Goal: Task Accomplishment & Management: Complete application form

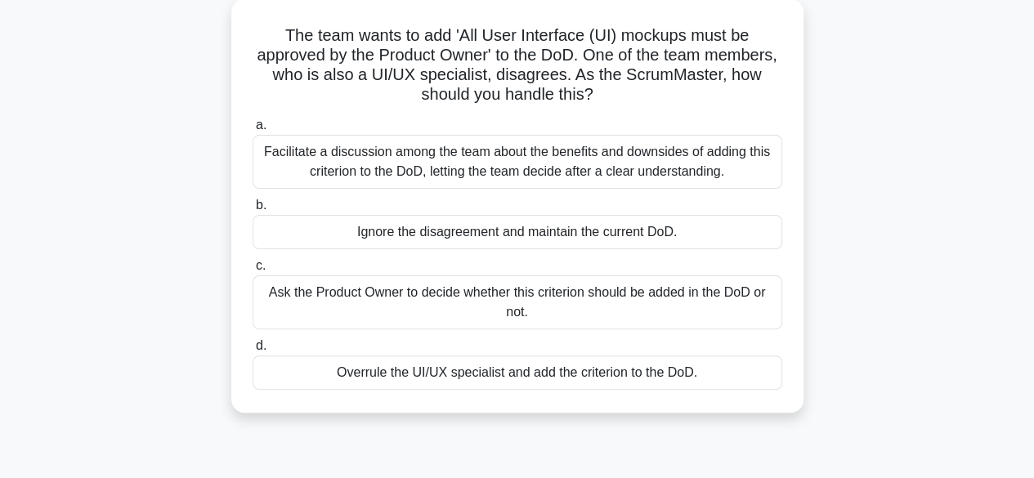
scroll to position [99, 0]
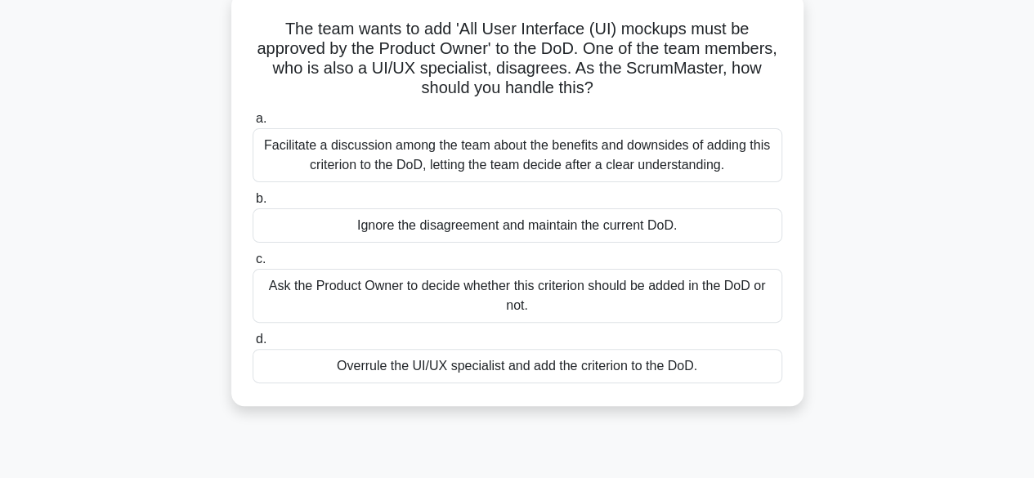
click at [510, 174] on div "Facilitate a discussion among the team about the benefits and downsides of addi…" at bounding box center [516, 155] width 529 height 54
click at [252, 124] on input "a. Facilitate a discussion among the team about the benefits and downsides of a…" at bounding box center [252, 119] width 0 height 11
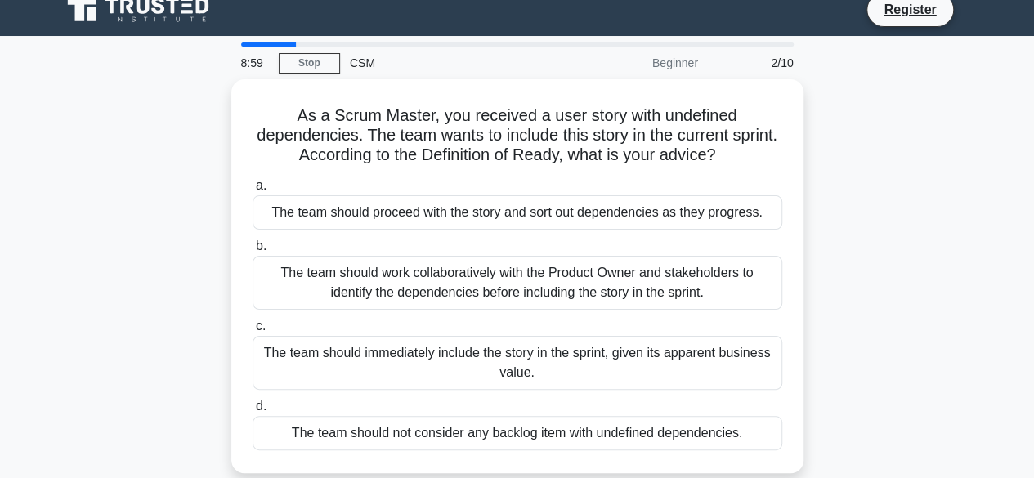
scroll to position [27, 0]
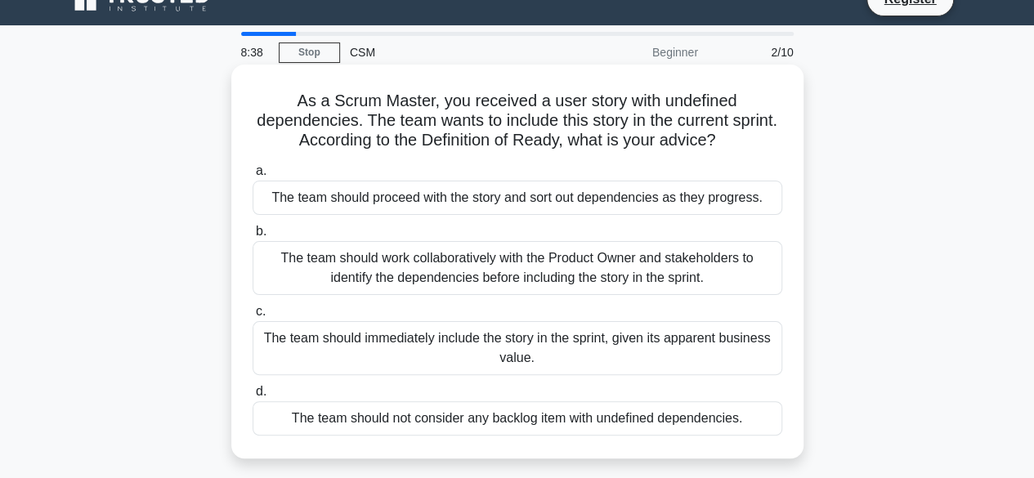
click at [594, 266] on div "The team should work collaboratively with the Product Owner and stakeholders to…" at bounding box center [516, 268] width 529 height 54
click at [252, 237] on input "b. The team should work collaboratively with the Product Owner and stakeholders…" at bounding box center [252, 231] width 0 height 11
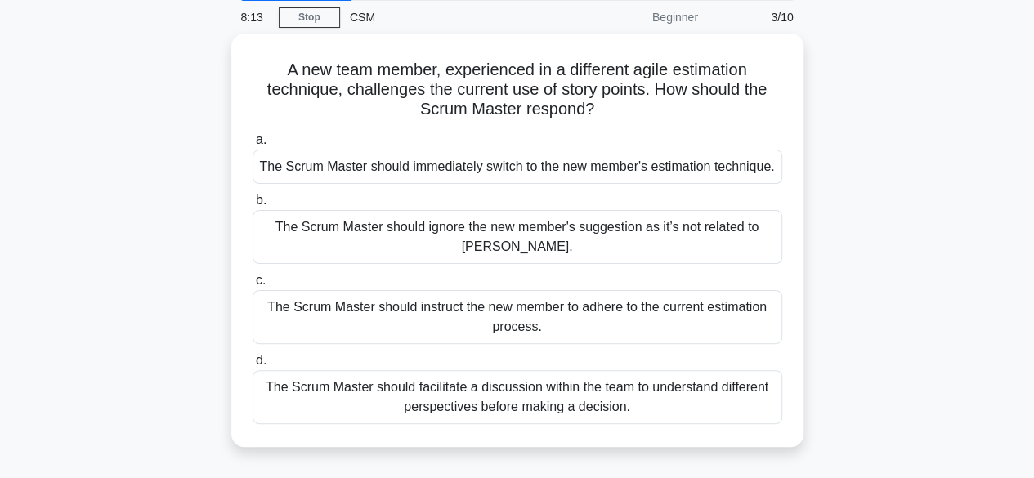
scroll to position [62, 0]
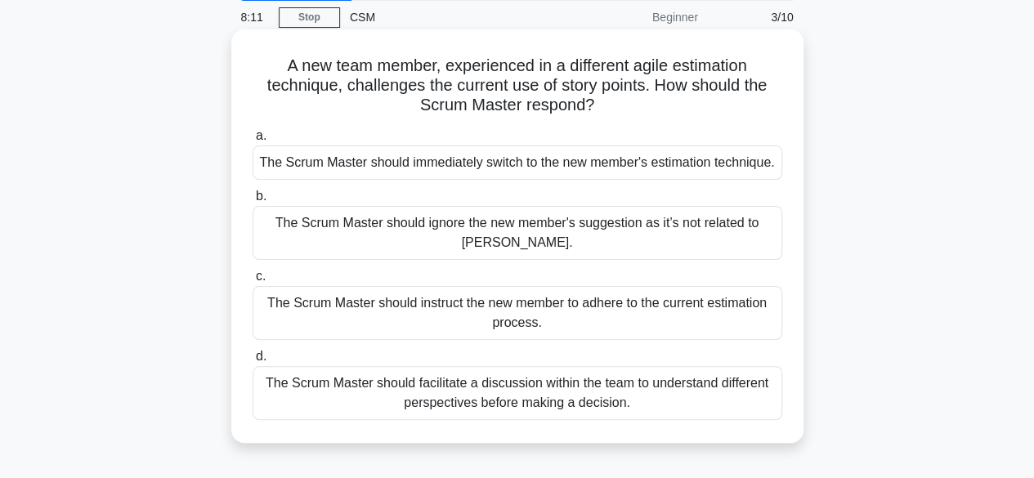
click at [572, 404] on div "The Scrum Master should facilitate a discussion within the team to understand d…" at bounding box center [516, 393] width 529 height 54
click at [252, 362] on input "d. The Scrum Master should facilitate a discussion within the team to understan…" at bounding box center [252, 356] width 0 height 11
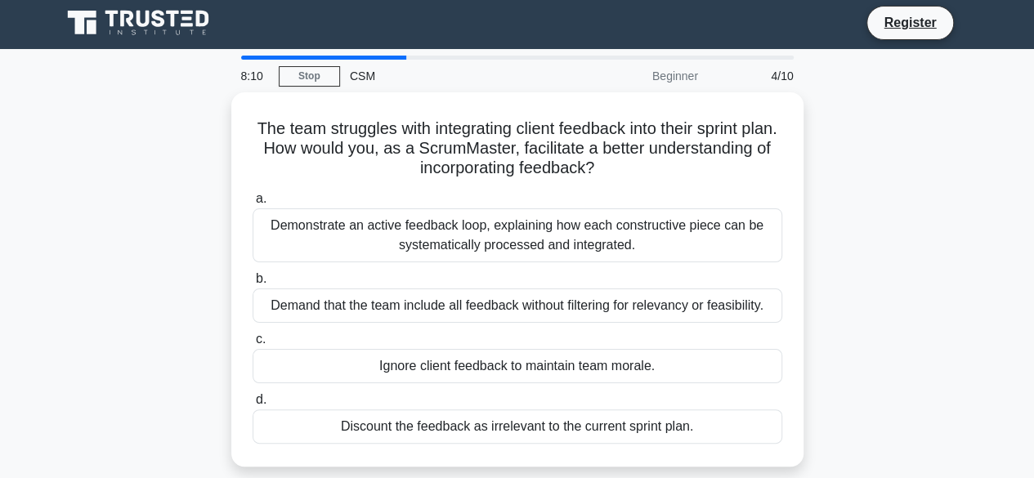
scroll to position [0, 0]
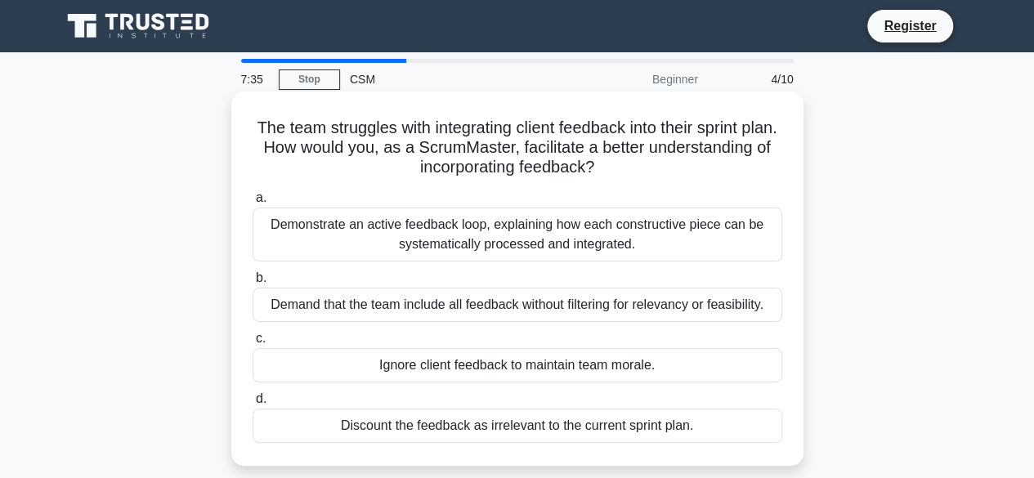
click at [549, 241] on div "Demonstrate an active feedback loop, explaining how each constructive piece can…" at bounding box center [516, 235] width 529 height 54
click at [252, 203] on input "a. Demonstrate an active feedback loop, explaining how each constructive piece …" at bounding box center [252, 198] width 0 height 11
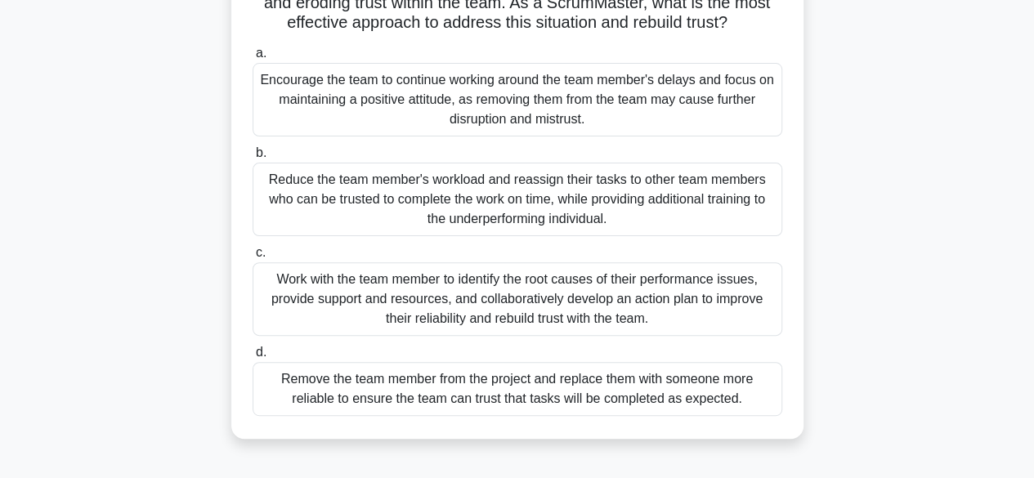
scroll to position [147, 0]
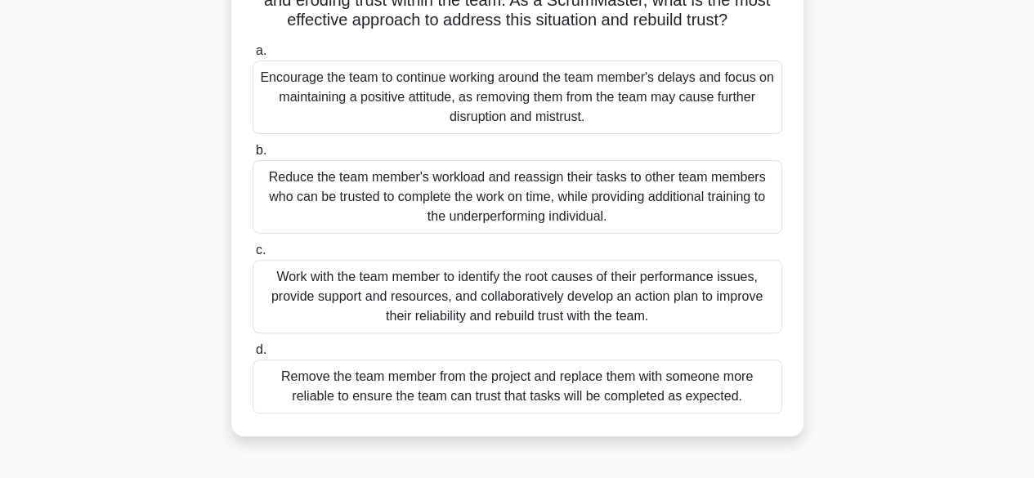
click at [646, 309] on div "Work with the team member to identify the root causes of their performance issu…" at bounding box center [516, 297] width 529 height 74
click at [252, 256] on input "c. Work with the team member to identify the root causes of their performance i…" at bounding box center [252, 250] width 0 height 11
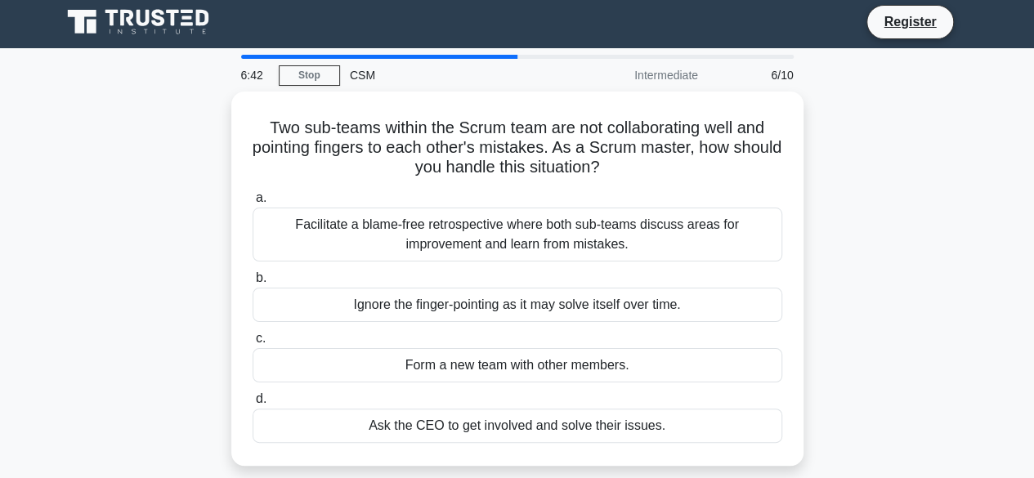
scroll to position [0, 0]
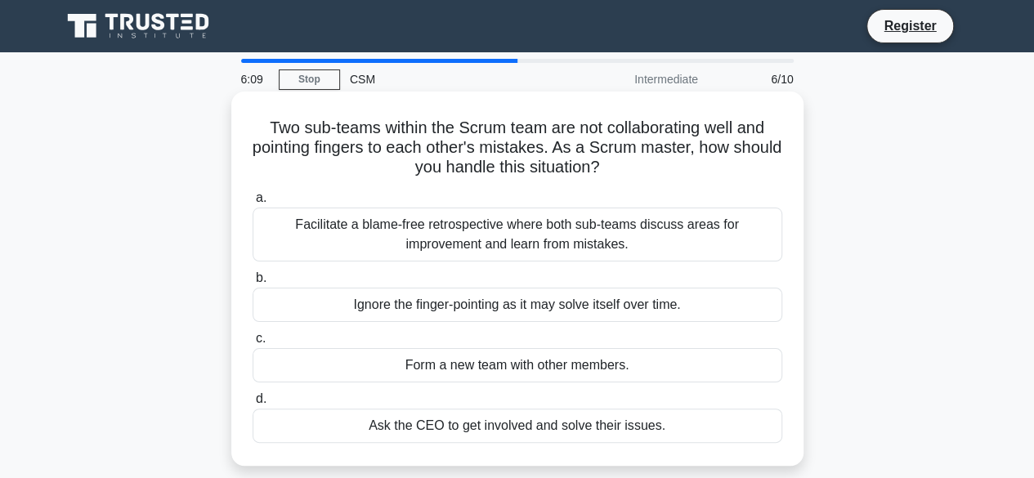
click at [610, 248] on div "Facilitate a blame-free retrospective where both sub-teams discuss areas for im…" at bounding box center [516, 235] width 529 height 54
click at [252, 203] on input "a. Facilitate a blame-free retrospective where both sub-teams discuss areas for…" at bounding box center [252, 198] width 0 height 11
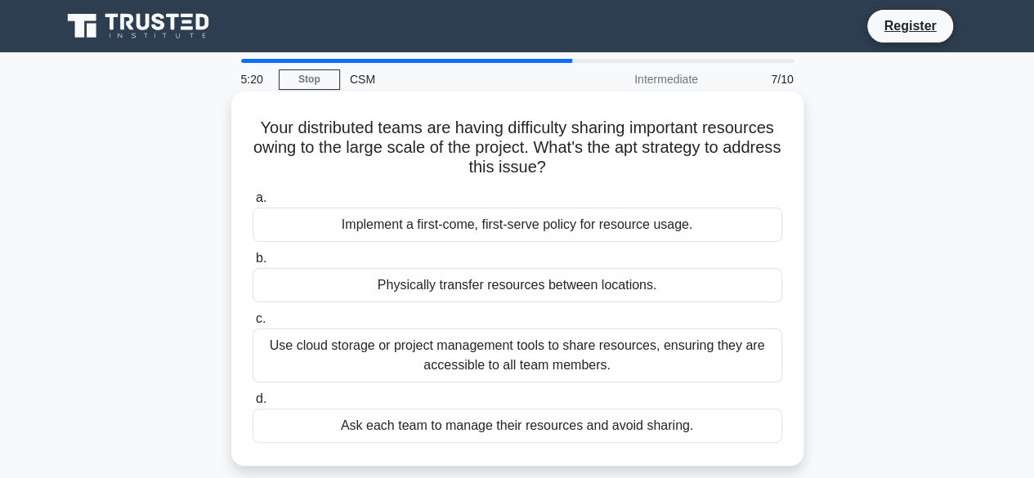
click at [454, 355] on div "Use cloud storage or project management tools to share resources, ensuring they…" at bounding box center [516, 355] width 529 height 54
click at [252, 324] on input "c. Use cloud storage or project management tools to share resources, ensuring t…" at bounding box center [252, 319] width 0 height 11
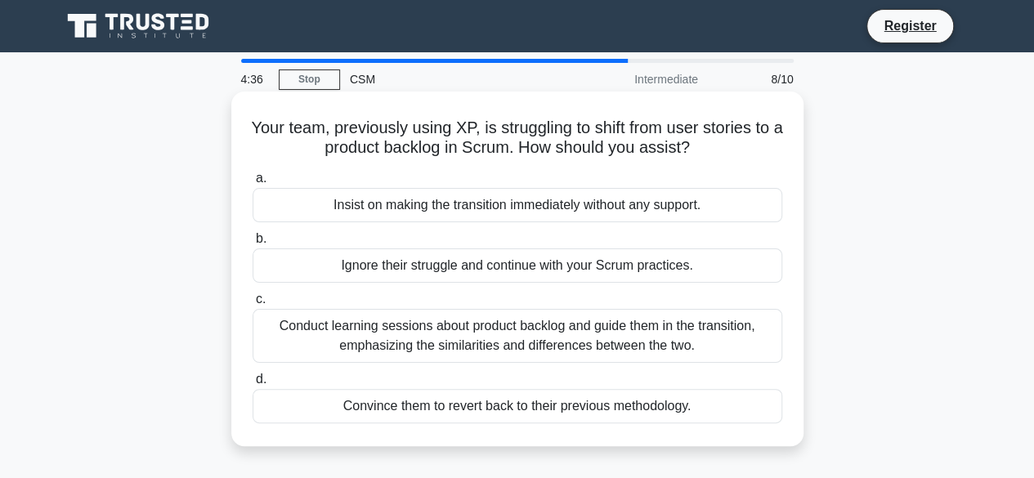
click at [462, 348] on div "Conduct learning sessions about product backlog and guide them in the transitio…" at bounding box center [516, 336] width 529 height 54
click at [252, 305] on input "c. Conduct learning sessions about product backlog and guide them in the transi…" at bounding box center [252, 299] width 0 height 11
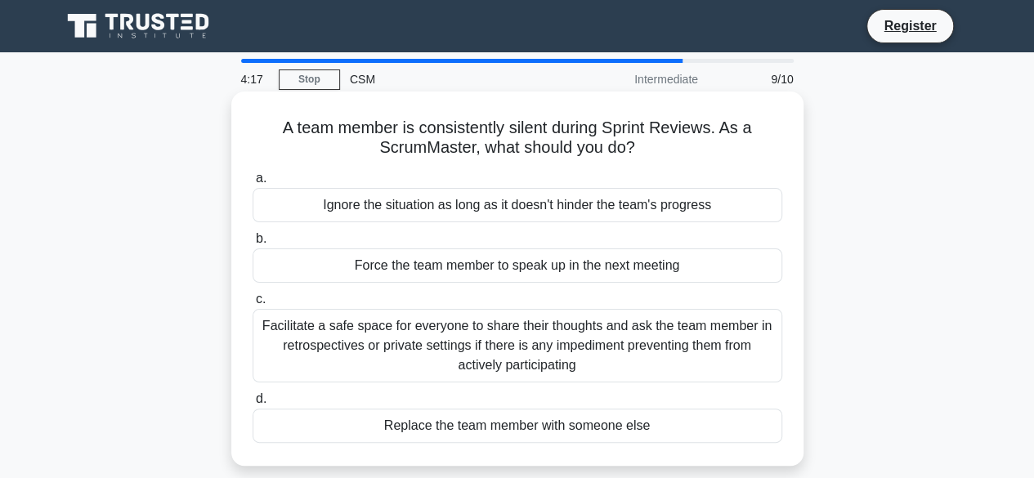
click at [469, 351] on div "Facilitate a safe space for everyone to share their thoughts and ask the team m…" at bounding box center [516, 346] width 529 height 74
click at [252, 305] on input "c. Facilitate a safe space for everyone to share their thoughts and ask the tea…" at bounding box center [252, 299] width 0 height 11
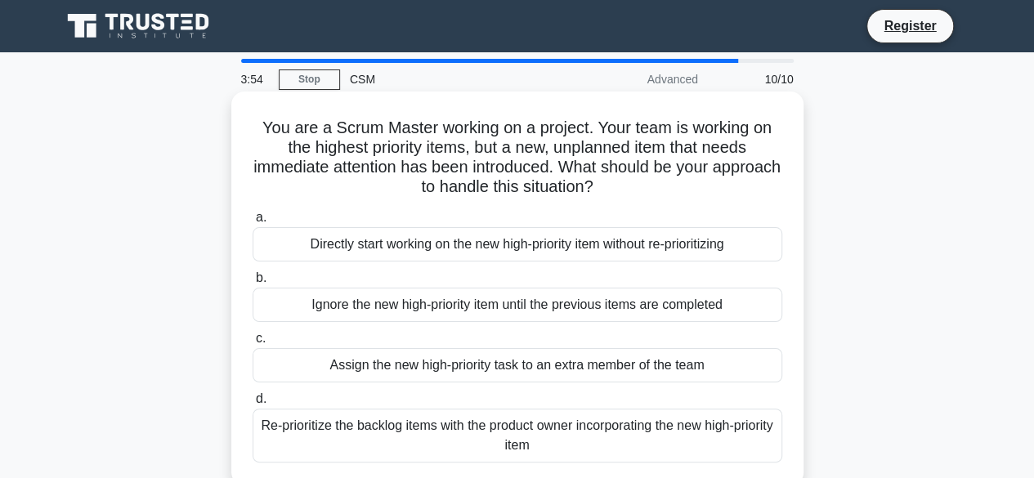
click at [615, 436] on div "Re-prioritize the backlog items with the product owner incorporating the new hi…" at bounding box center [516, 436] width 529 height 54
click at [252, 404] on input "d. Re-prioritize the backlog items with the product owner incorporating the new…" at bounding box center [252, 399] width 0 height 11
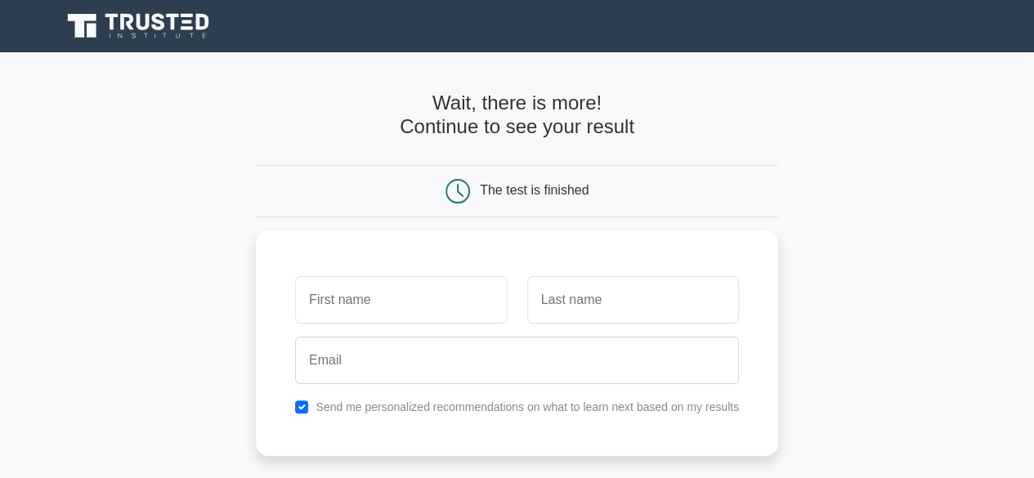
type input "k"
type input "[PERSON_NAME]"
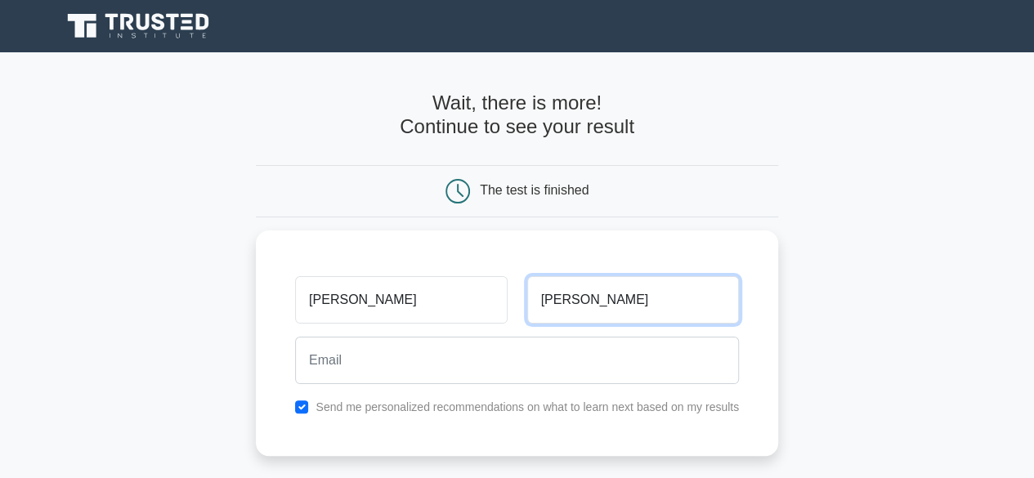
type input "Yeolekar"
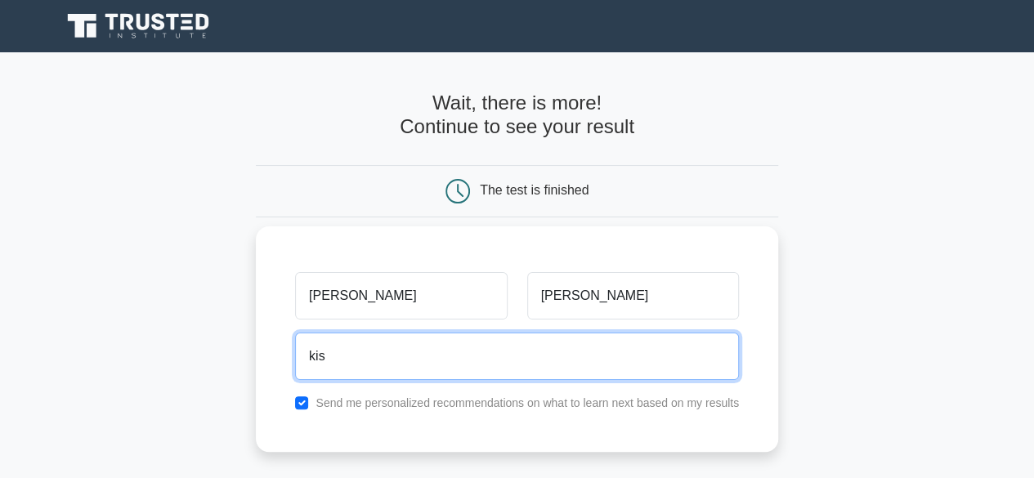
click at [480, 373] on input "kis" at bounding box center [517, 356] width 444 height 47
click at [475, 364] on input "kishor2101.yeolekar" at bounding box center [517, 356] width 444 height 47
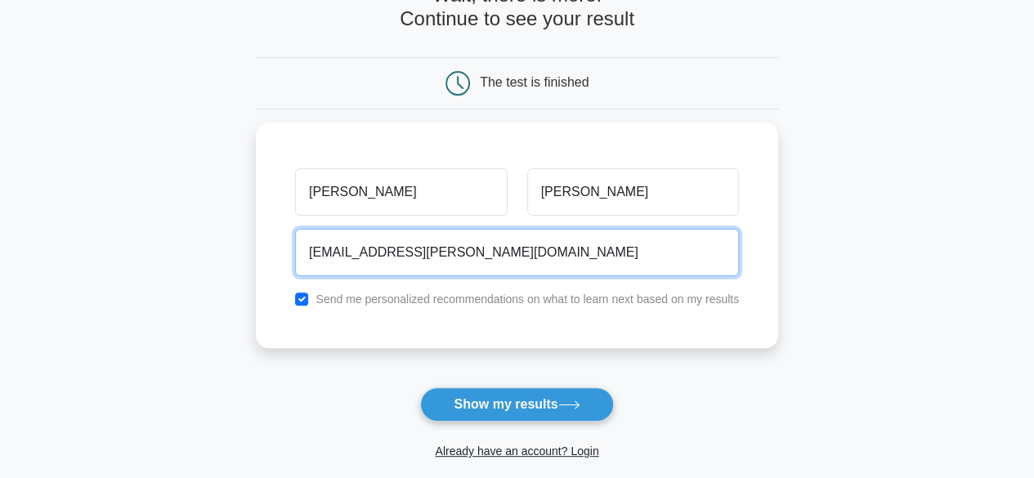
scroll to position [109, 0]
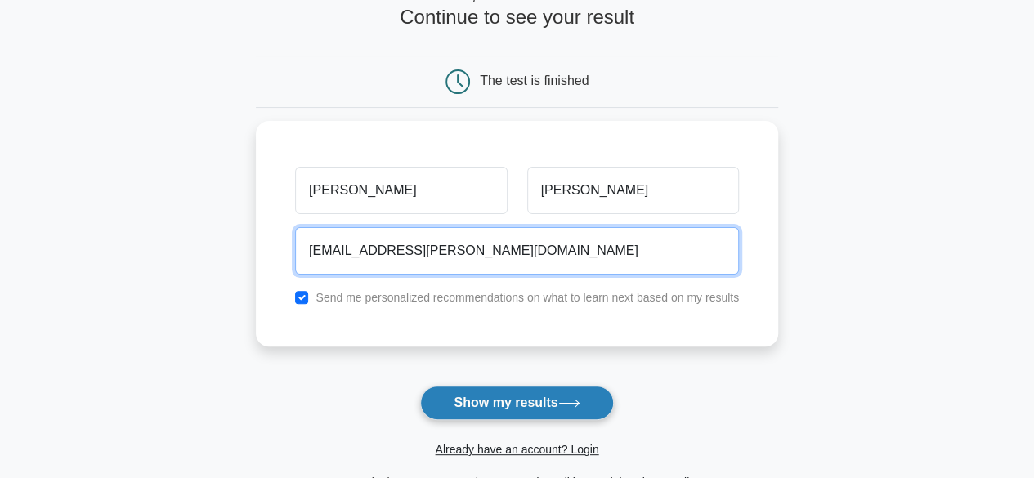
type input "kishor2101.yeolekar@gmail.com"
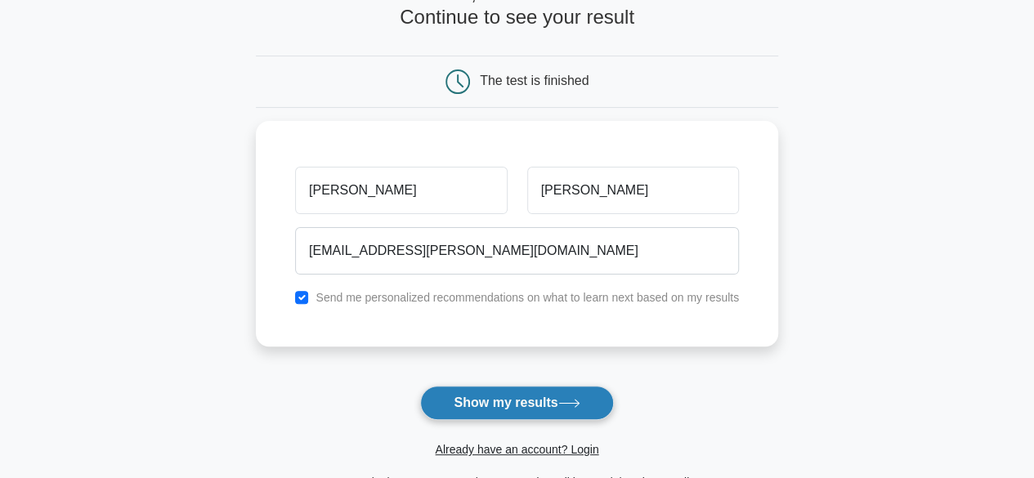
click at [554, 409] on button "Show my results" at bounding box center [516, 403] width 193 height 34
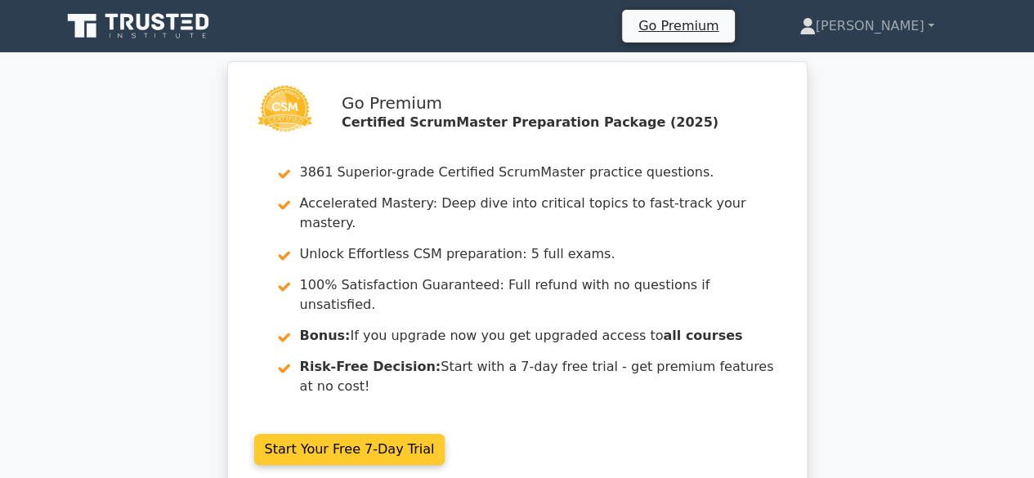
click at [410, 434] on link "Start Your Free 7-Day Trial" at bounding box center [349, 449] width 191 height 31
